Goal: Find contact information: Find contact information

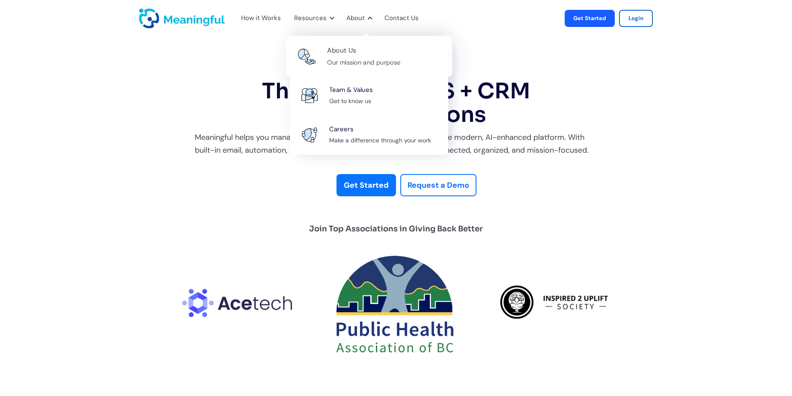
click at [352, 52] on div "About Us" at bounding box center [341, 51] width 29 height 12
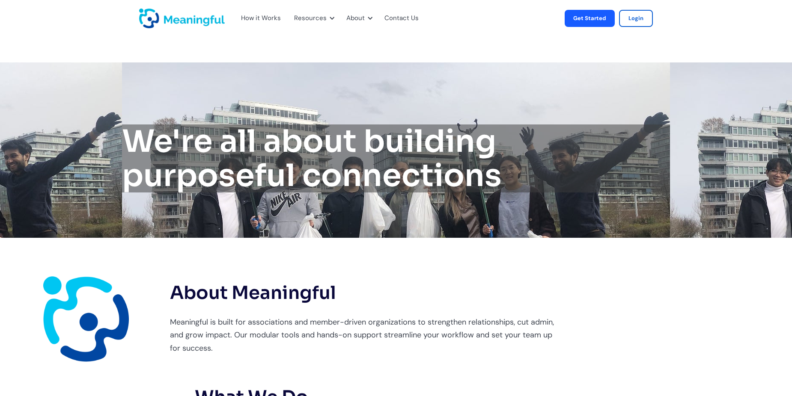
click at [397, 17] on div "Contact Us" at bounding box center [401, 18] width 34 height 11
